Goal: Transaction & Acquisition: Purchase product/service

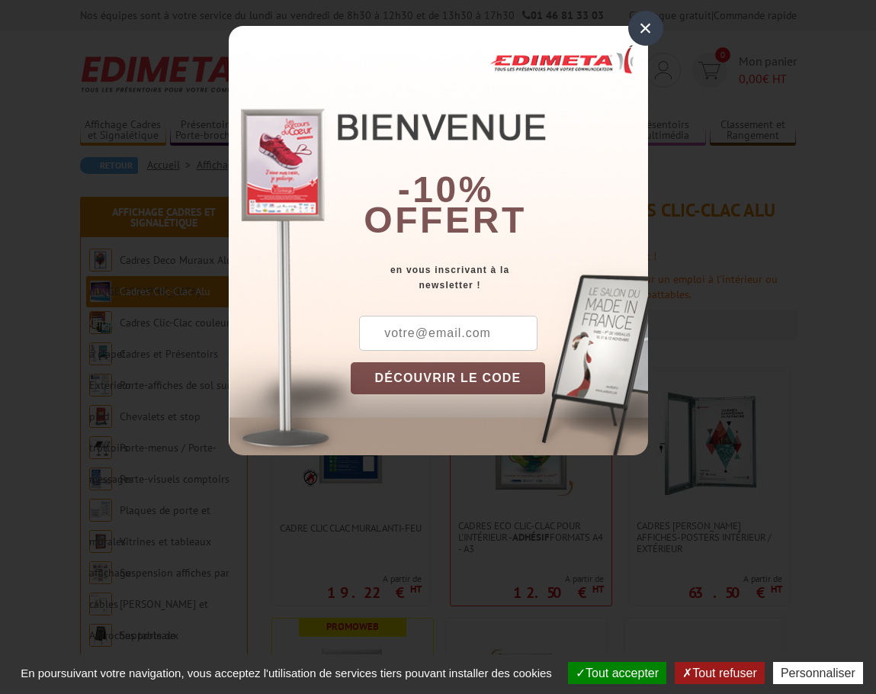
click at [636, 30] on div "×" at bounding box center [645, 28] width 35 height 35
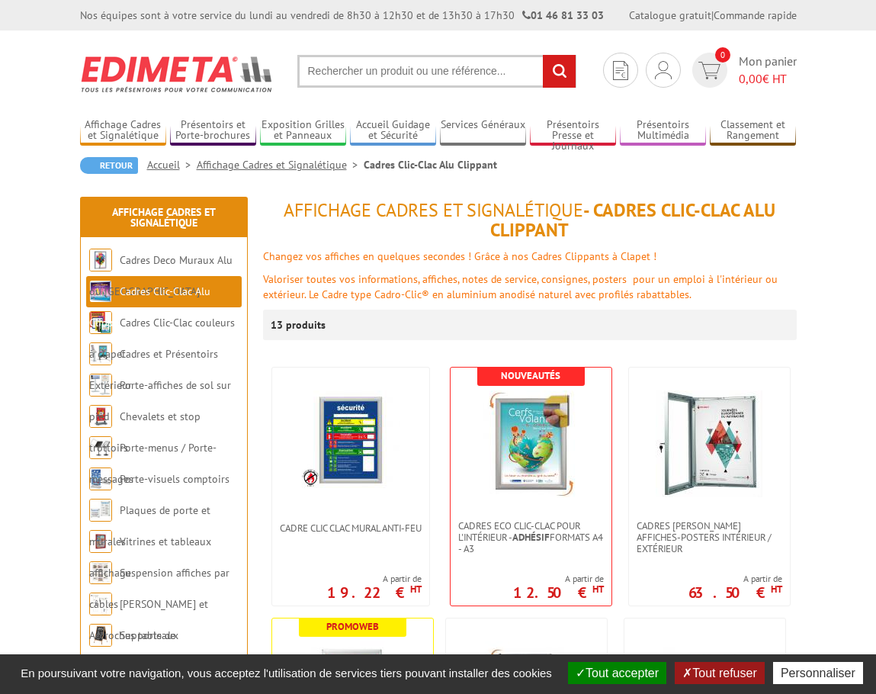
click at [330, 71] on input "text" at bounding box center [436, 71] width 279 height 33
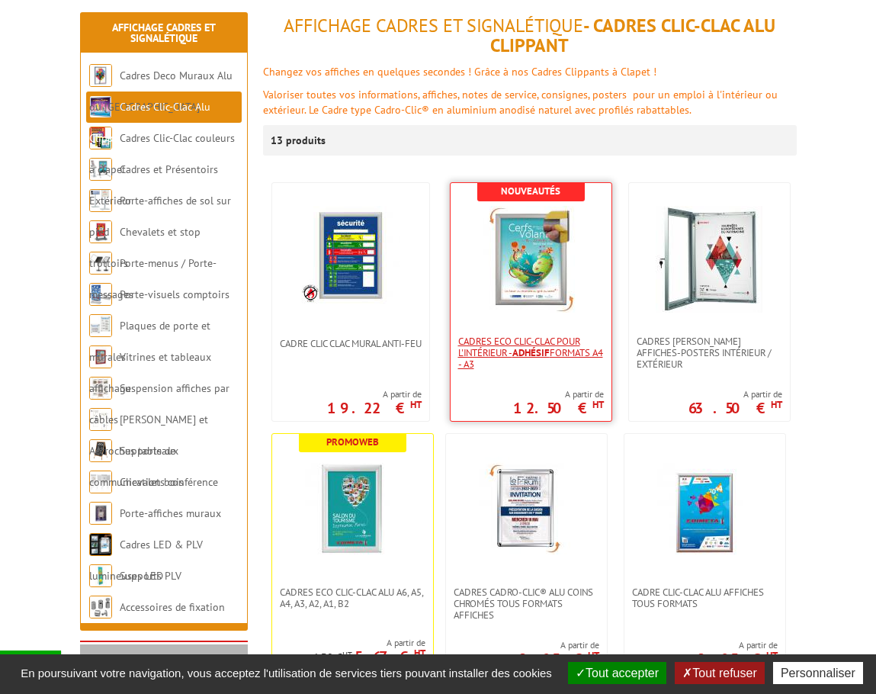
scroll to position [229, 0]
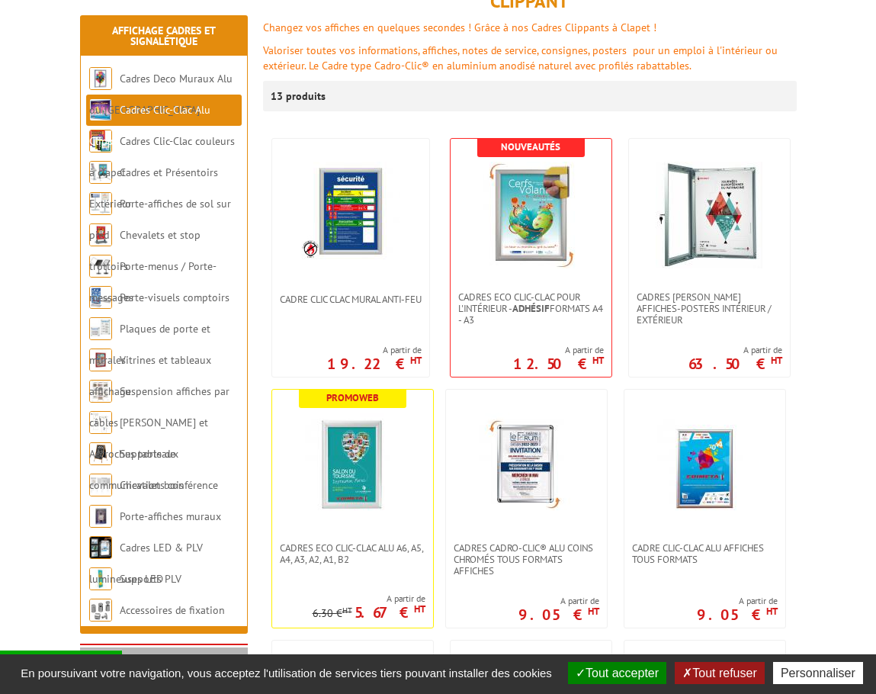
type input "visuclic"
click at [355, 533] on link at bounding box center [352, 466] width 161 height 153
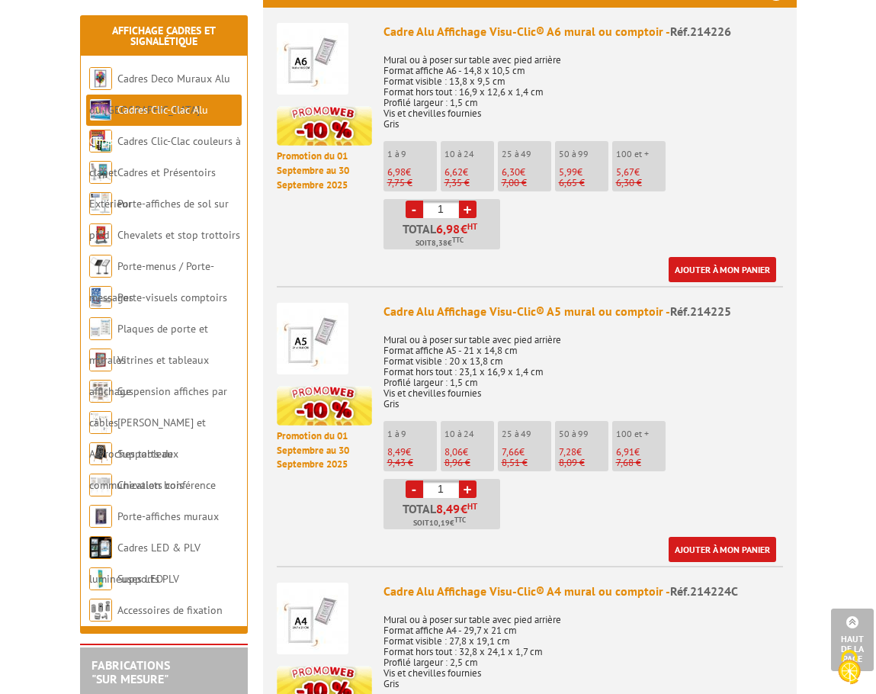
scroll to position [610, 0]
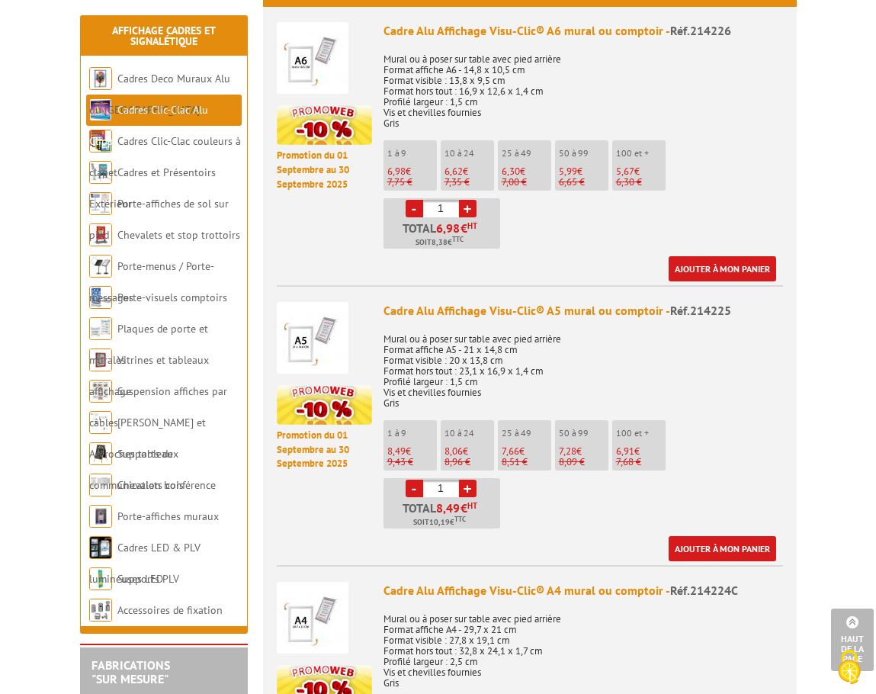
click at [754, 144] on ul "1 à 9 6,98 € 7,75 € 10 à 24 6,62 € 7,35 € 25 à 49 6,30 -" at bounding box center [584, 194] width 400 height 108
